Goal: Communication & Community: Answer question/provide support

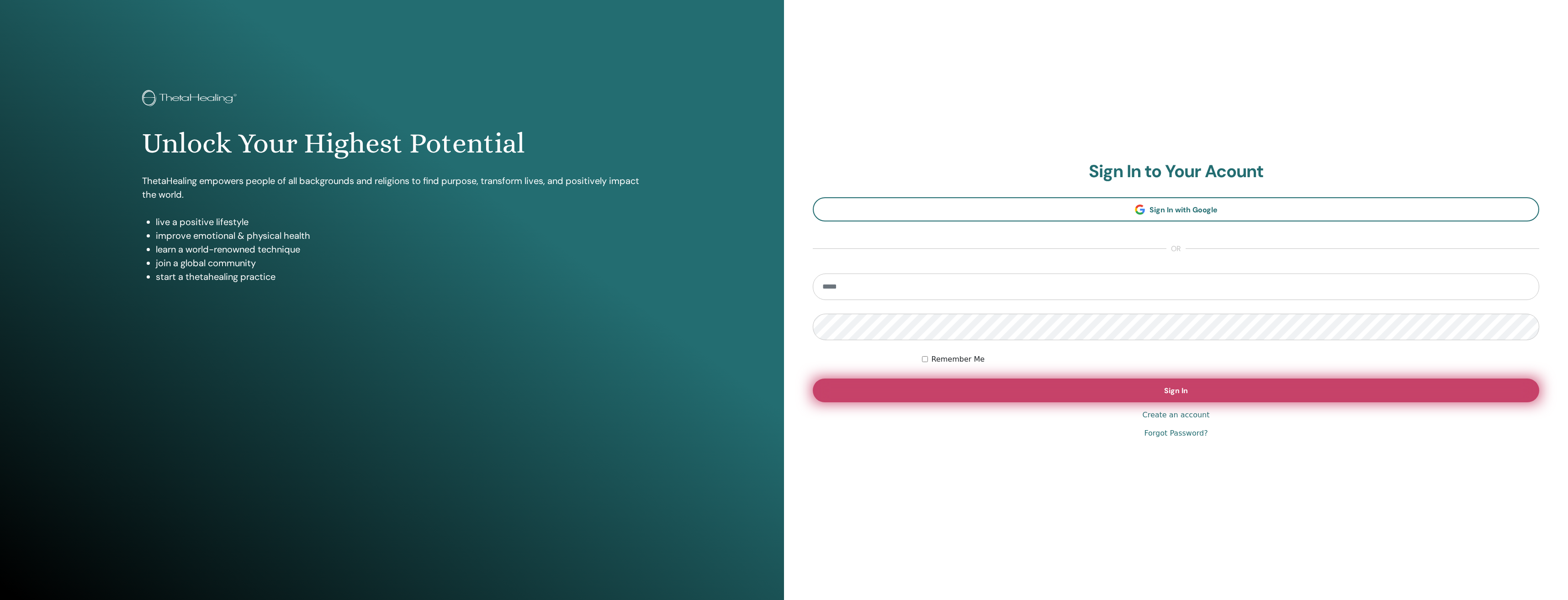
type input "**********"
click at [1167, 389] on span "Sign In" at bounding box center [1175, 391] width 24 height 10
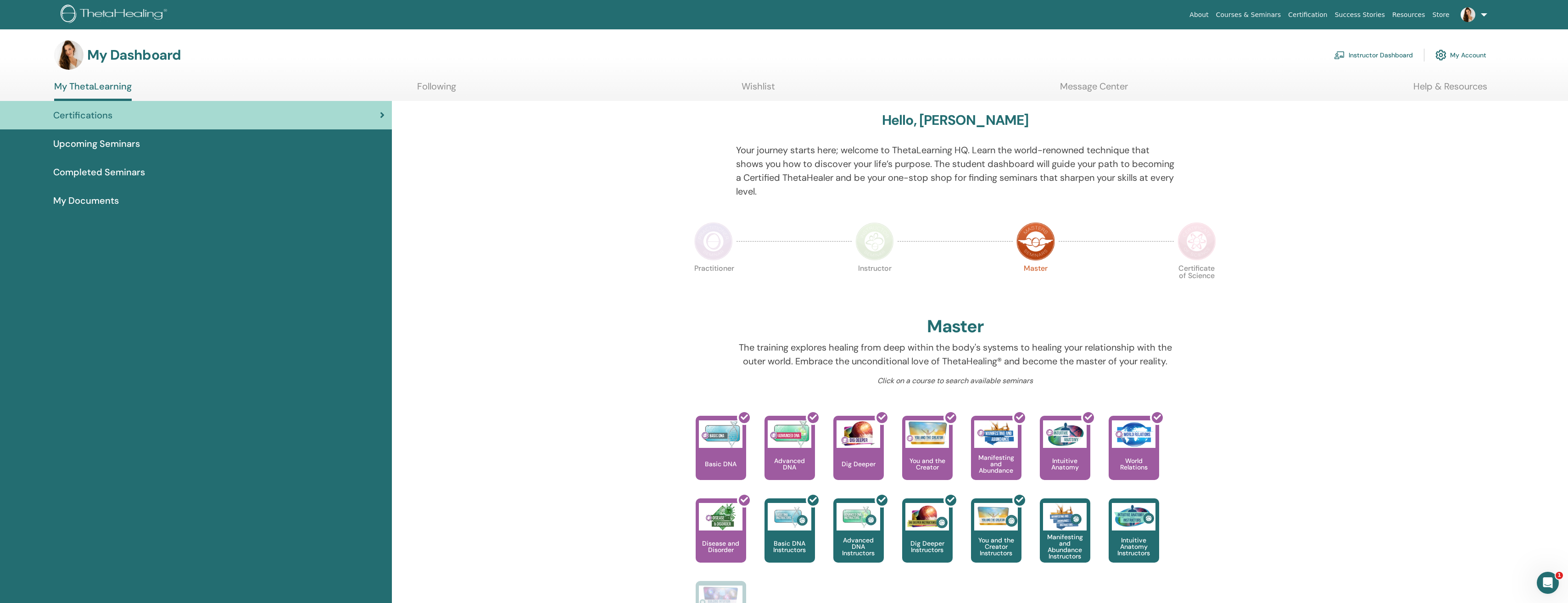
click at [1481, 14] on link at bounding box center [1472, 15] width 38 height 29
click at [1441, 174] on span "Messages" at bounding box center [1437, 172] width 30 height 9
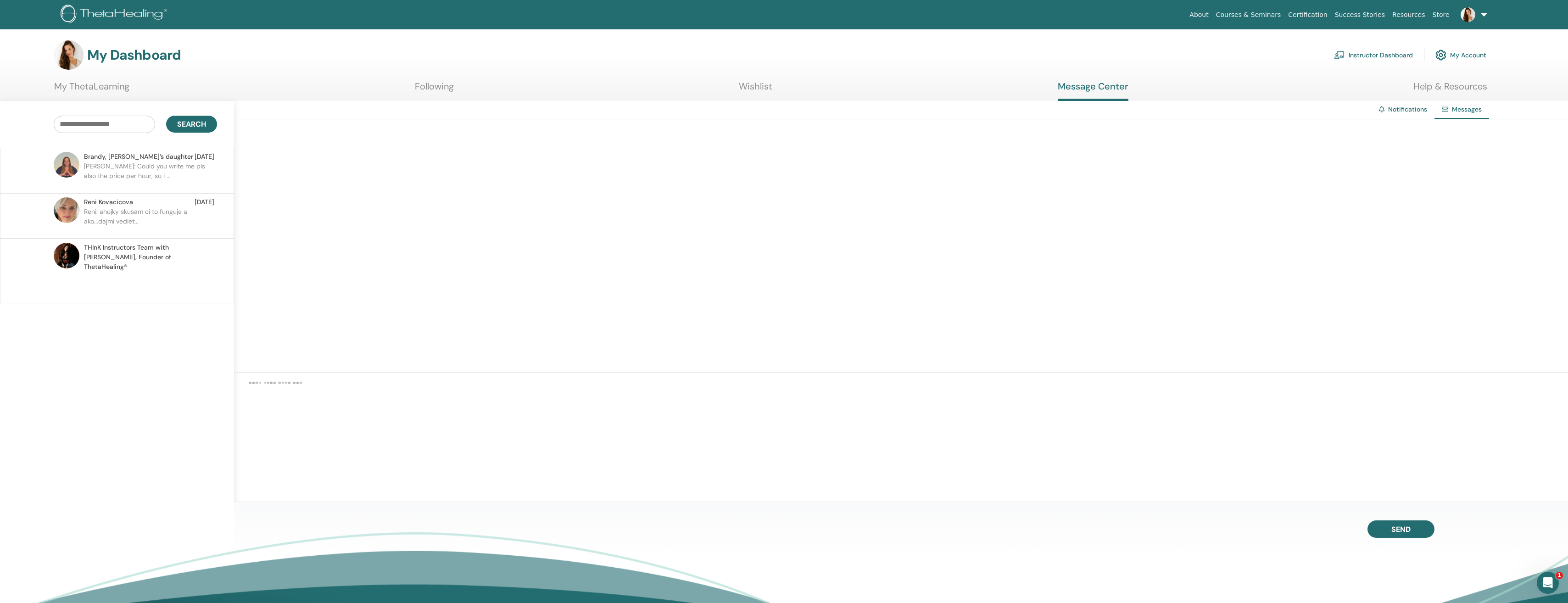
click at [108, 168] on p "Janka: Could you write me pls also the price per hour, so I ..." at bounding box center [150, 175] width 133 height 28
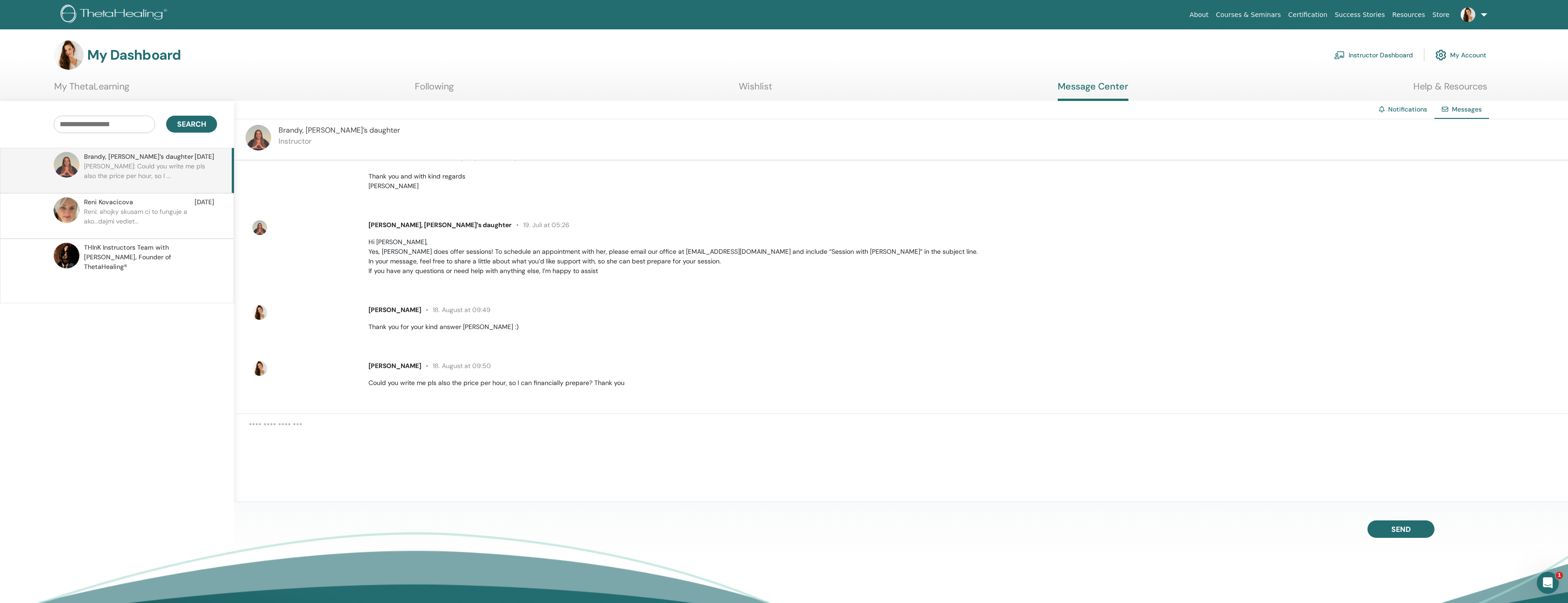
click at [170, 259] on span "THInK Instructors Team with Vianna Stibal, Founder of ThetaHealing®" at bounding box center [149, 257] width 130 height 29
